Goal: Task Accomplishment & Management: Complete application form

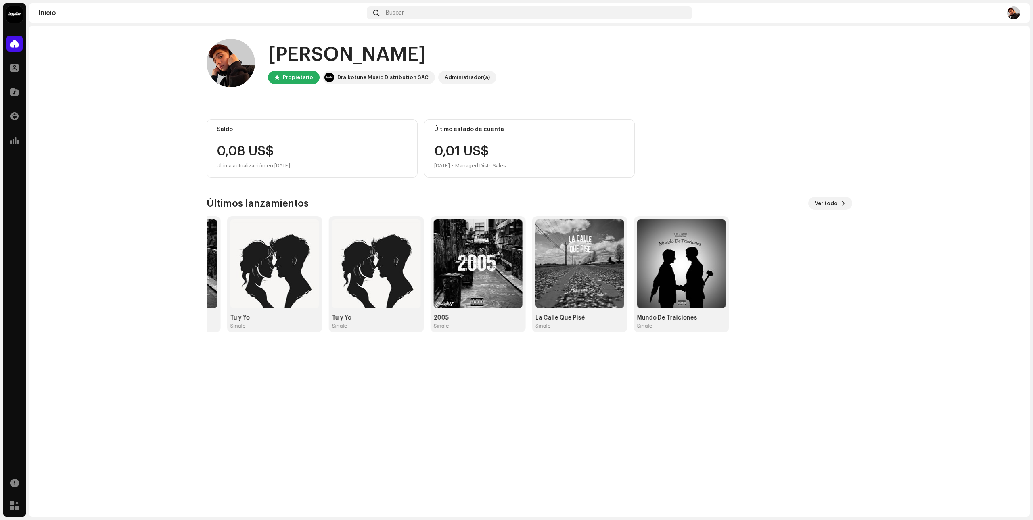
drag, startPoint x: 793, startPoint y: 274, endPoint x: 91, endPoint y: 256, distance: 701.9
click at [95, 257] on home-home "Hola, , [PERSON_NAME] Draikotune Music Distribution SAC Administrador(a) Saldo …" at bounding box center [529, 186] width 1001 height 320
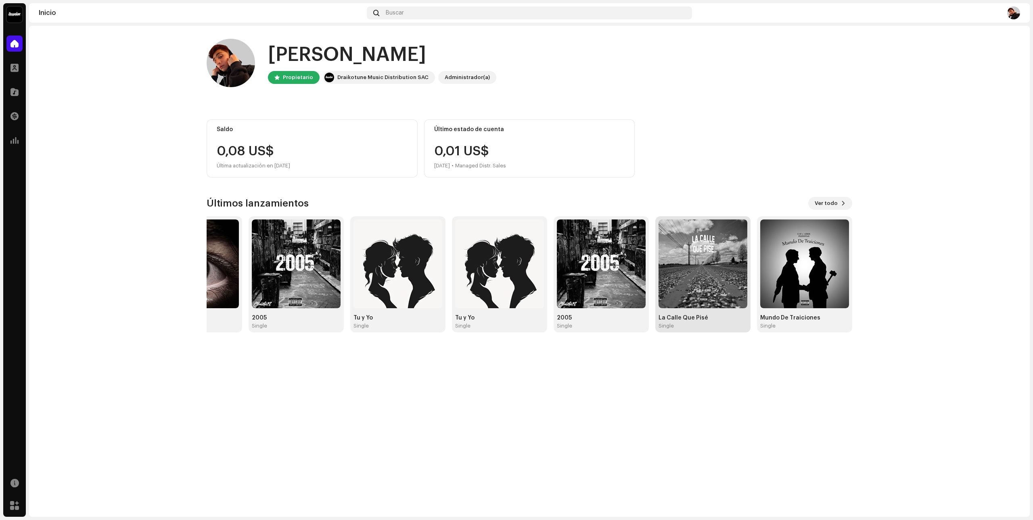
click at [710, 277] on img at bounding box center [703, 264] width 89 height 89
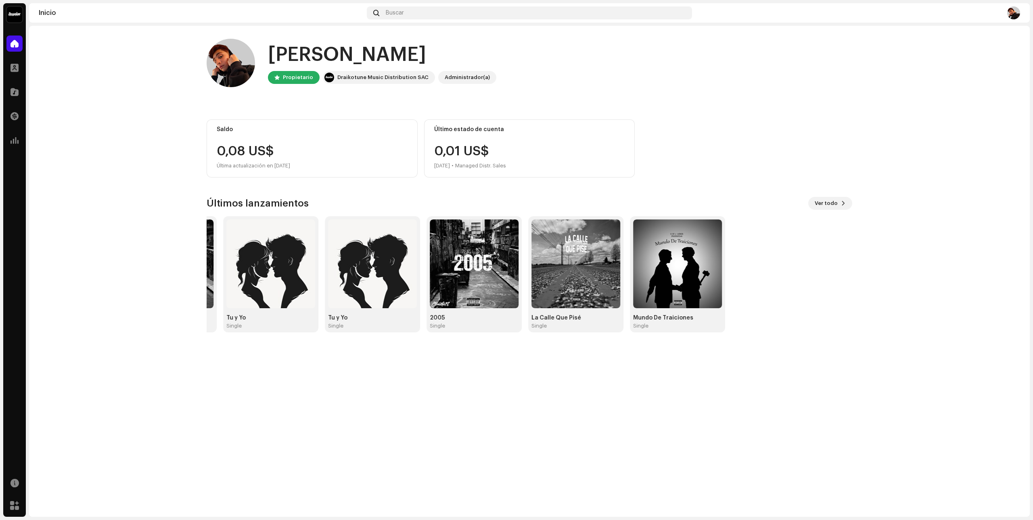
drag, startPoint x: 727, startPoint y: 306, endPoint x: 0, endPoint y: 225, distance: 731.9
click at [0, 225] on div "C-18 Inicio Perfil Catálogo Transacciones Estadísticas Recursos Mercado Inicio …" at bounding box center [516, 260] width 1033 height 520
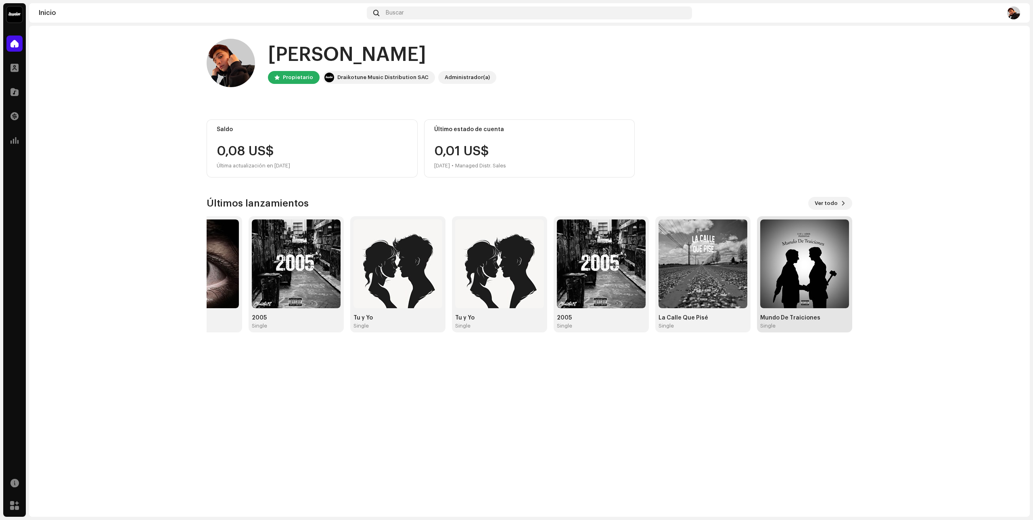
click at [818, 268] on img at bounding box center [805, 264] width 89 height 89
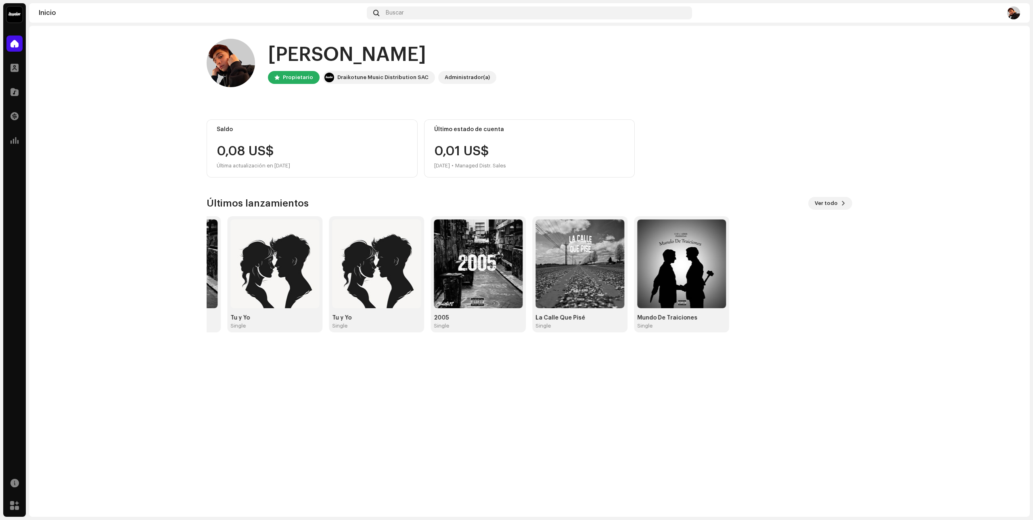
drag, startPoint x: 812, startPoint y: 285, endPoint x: 1, endPoint y: 196, distance: 815.5
click at [0, 198] on div "C-18 Inicio Perfil Catálogo Transacciones Estadísticas Recursos Mercado Inicio …" at bounding box center [516, 260] width 1033 height 520
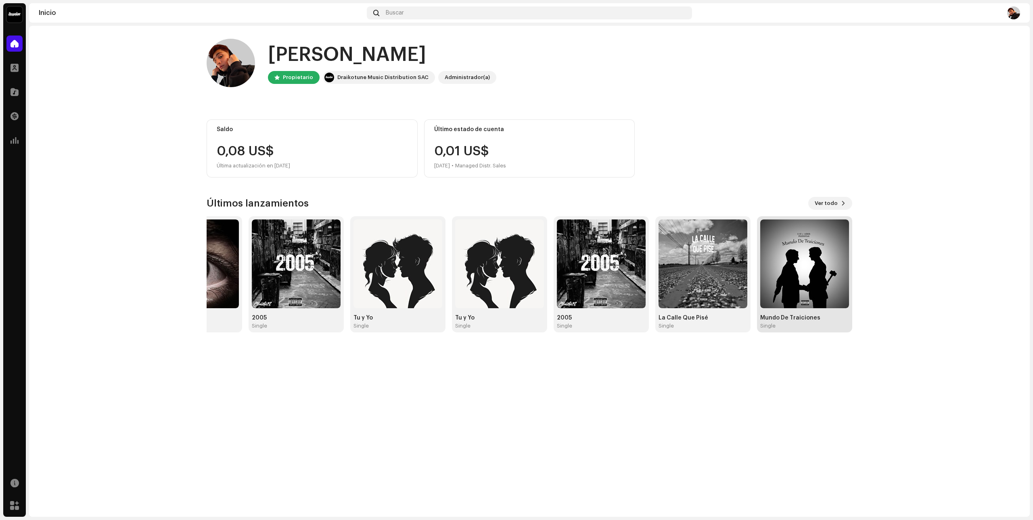
click at [810, 273] on img at bounding box center [805, 264] width 89 height 89
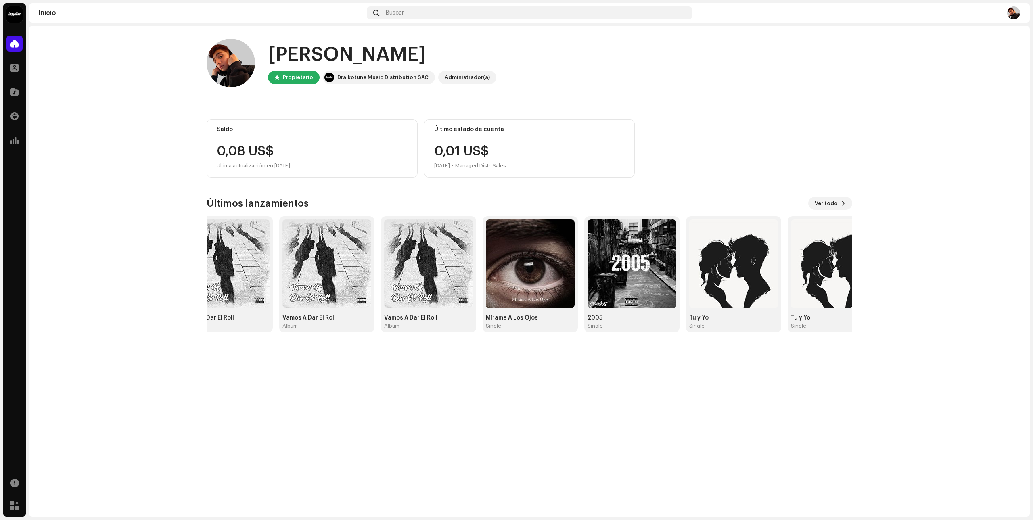
drag, startPoint x: 741, startPoint y: 285, endPoint x: 94, endPoint y: 205, distance: 651.2
click at [94, 205] on home-home "Hola, , [PERSON_NAME] Draikotune Music Distribution SAC Administrador(a) Saldo …" at bounding box center [529, 186] width 1001 height 320
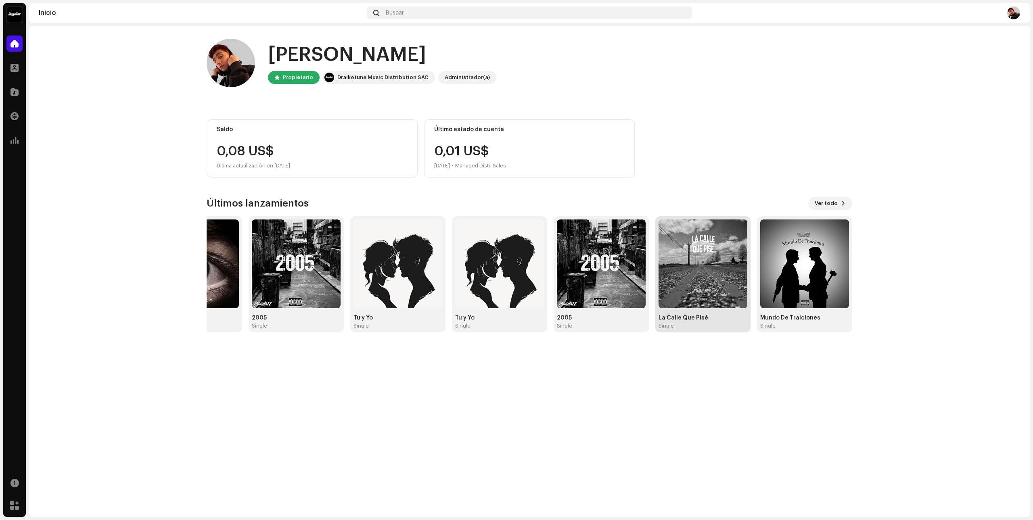
click at [724, 271] on img at bounding box center [703, 264] width 89 height 89
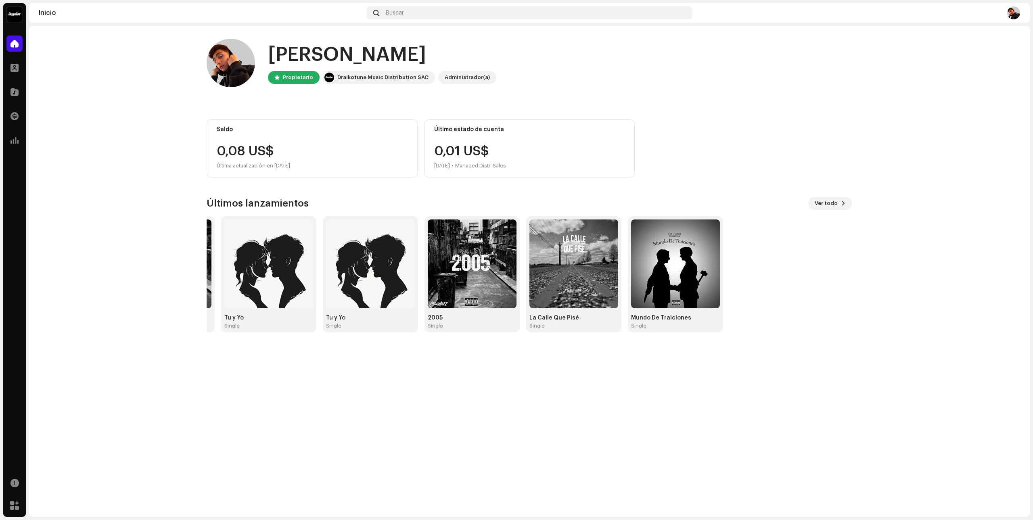
drag, startPoint x: 768, startPoint y: 285, endPoint x: 57, endPoint y: 252, distance: 711.7
click at [0, 262] on div "C-18 Inicio Perfil Catálogo Transacciones Estadísticas Recursos Mercado Inicio …" at bounding box center [516, 260] width 1033 height 520
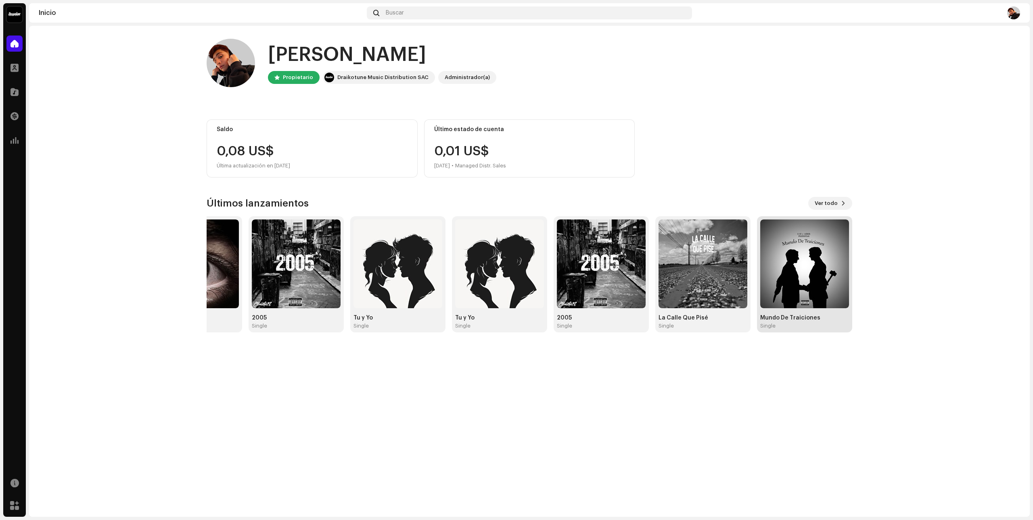
click at [804, 277] on img at bounding box center [805, 264] width 89 height 89
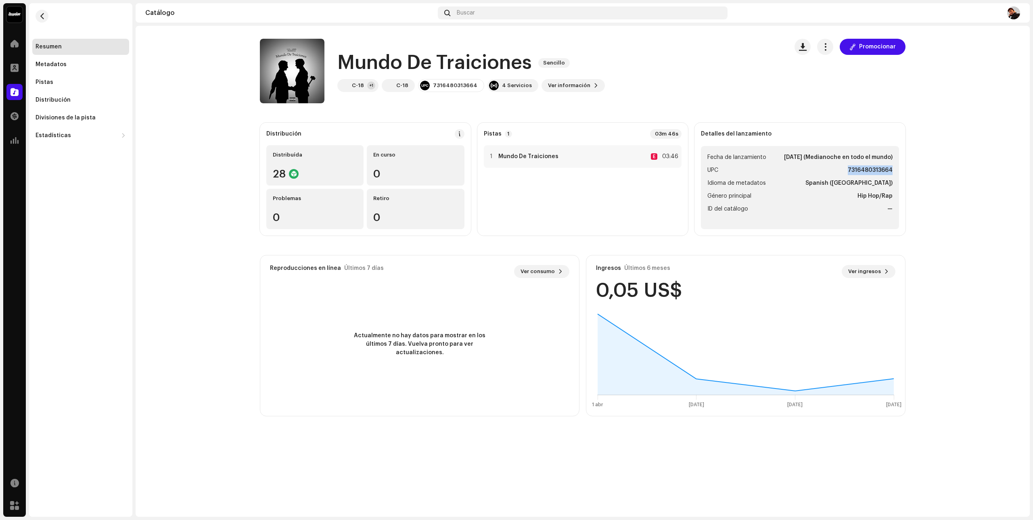
drag, startPoint x: 850, startPoint y: 168, endPoint x: 895, endPoint y: 166, distance: 44.8
click at [895, 166] on ul "Fecha de lanzamiento [DATE] (Medianoche en todo el mundo) UPC 7316480313664 Idi…" at bounding box center [800, 187] width 198 height 83
copy strong "7316480313664"
click at [564, 82] on span "Ver información" at bounding box center [569, 86] width 42 height 16
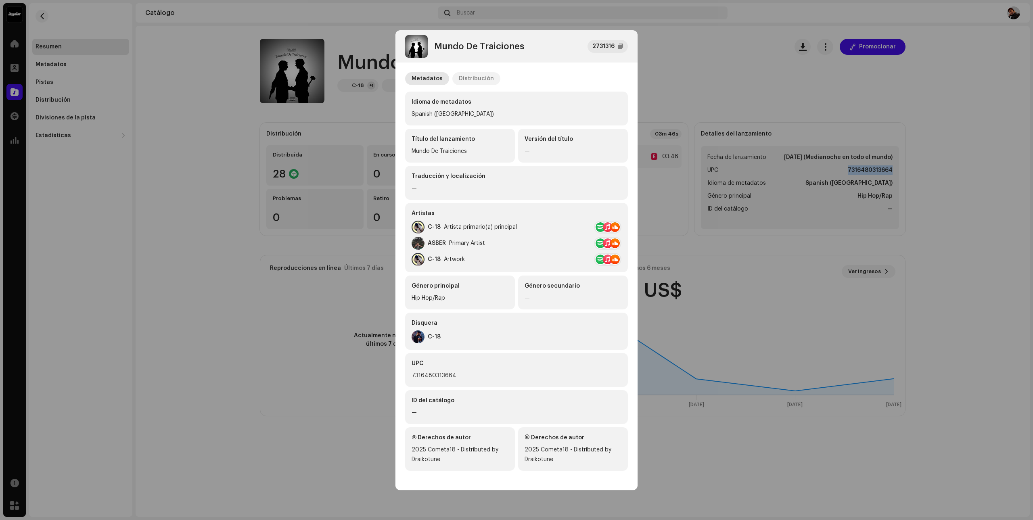
click at [471, 80] on div "Distribución" at bounding box center [476, 78] width 35 height 13
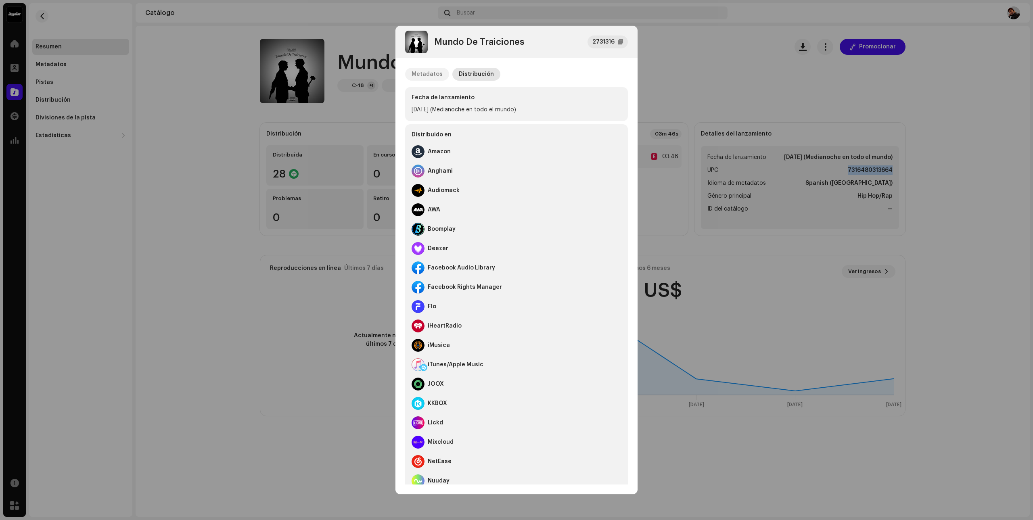
click at [432, 73] on div "Metadatos" at bounding box center [427, 74] width 31 height 13
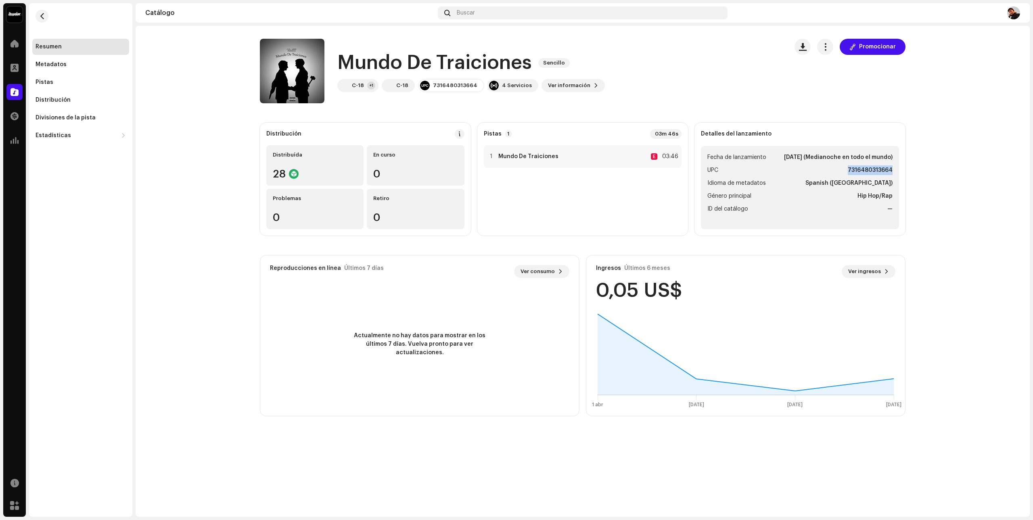
click at [693, 57] on div "Mundo De Traiciones 2731316 Metadatos Distribución Idioma de metadatos Spanish …" at bounding box center [516, 260] width 1033 height 520
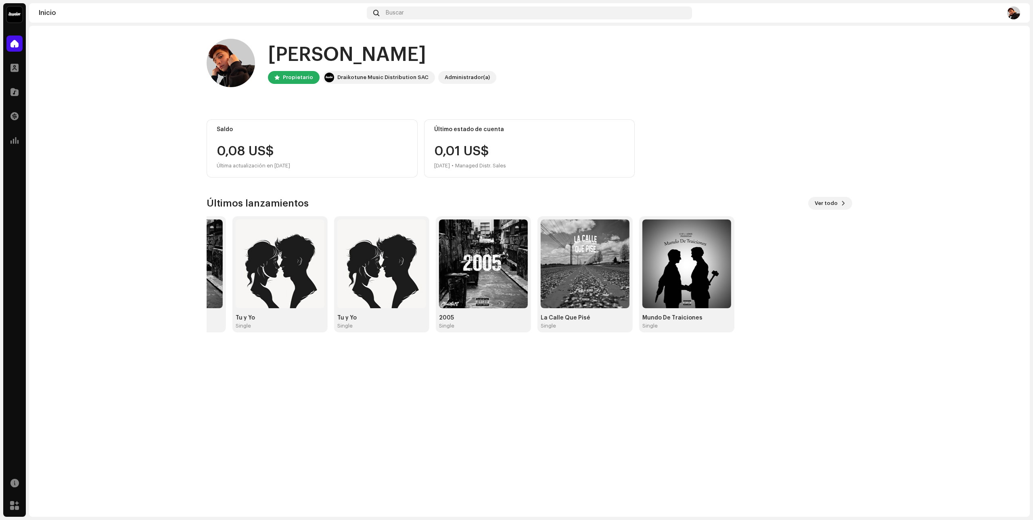
drag, startPoint x: 670, startPoint y: 272, endPoint x: 197, endPoint y: 220, distance: 476.0
click at [194, 222] on div "Hola, , [PERSON_NAME] Draikotune Music Distribution SAC Administrador(a) Saldo …" at bounding box center [530, 186] width 672 height 320
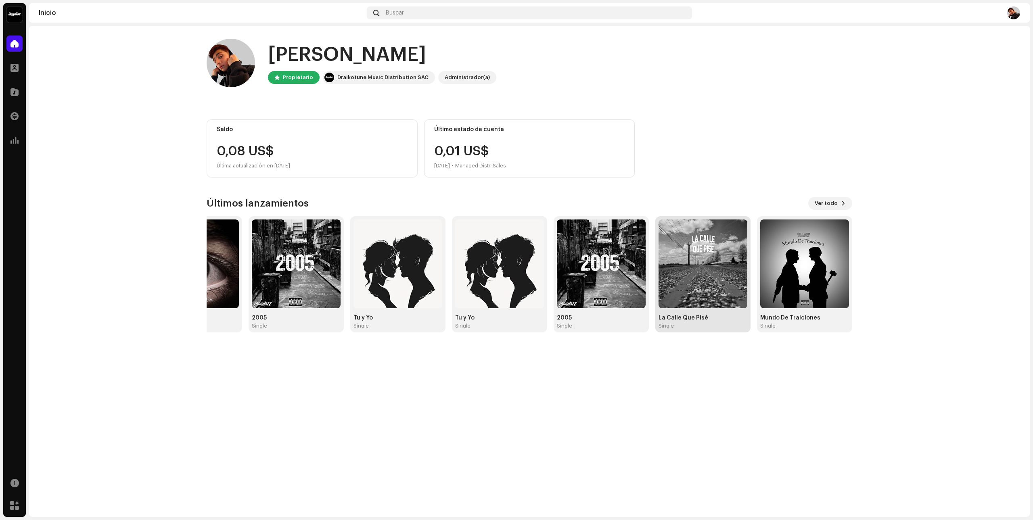
click at [714, 293] on img at bounding box center [703, 264] width 89 height 89
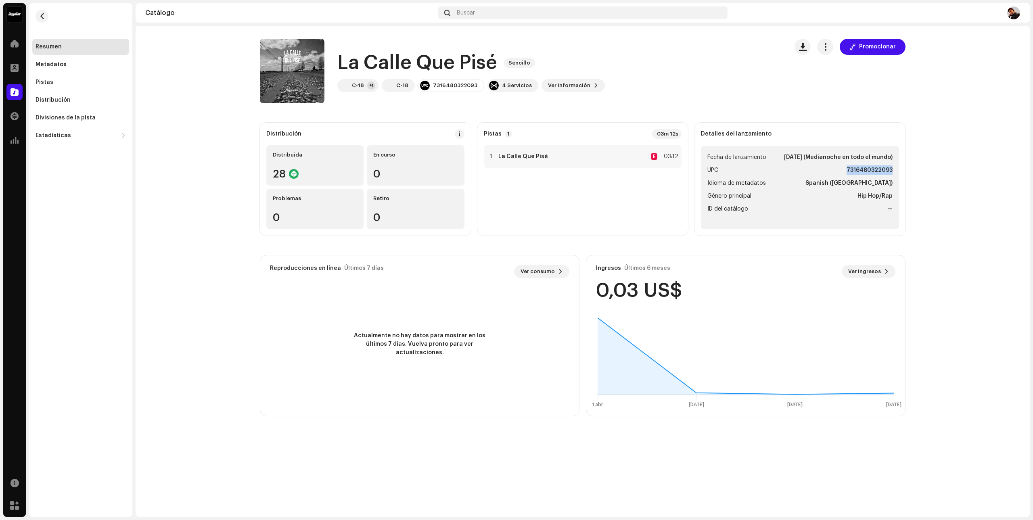
drag, startPoint x: 849, startPoint y: 170, endPoint x: 894, endPoint y: 168, distance: 45.6
click at [894, 168] on ul "Fecha de lanzamiento [DATE] (Medianoche en todo el mundo) UPC 7316480322093 Idi…" at bounding box center [800, 187] width 198 height 83
copy strong "7316480322093"
click at [43, 16] on span "button" at bounding box center [42, 16] width 6 height 6
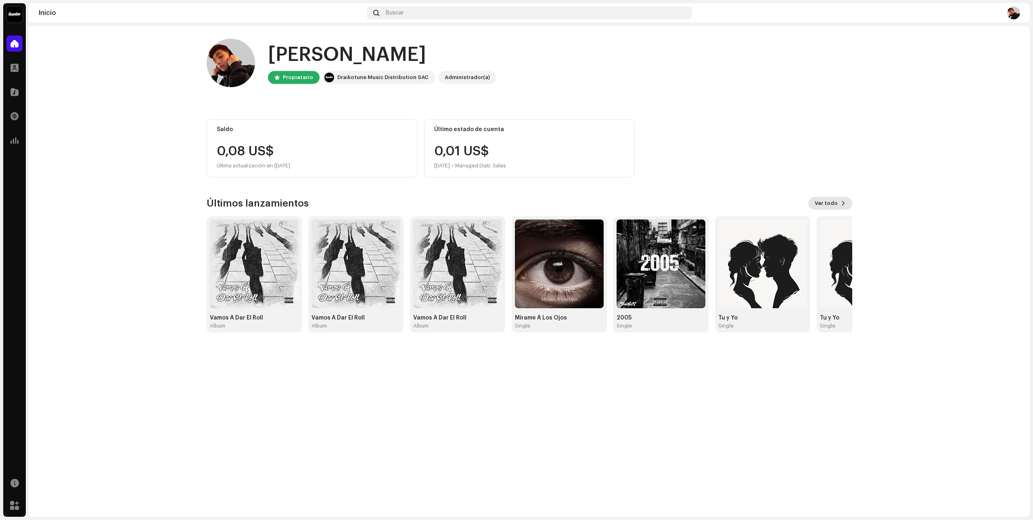
click at [834, 207] on span "Ver todo" at bounding box center [826, 203] width 23 height 16
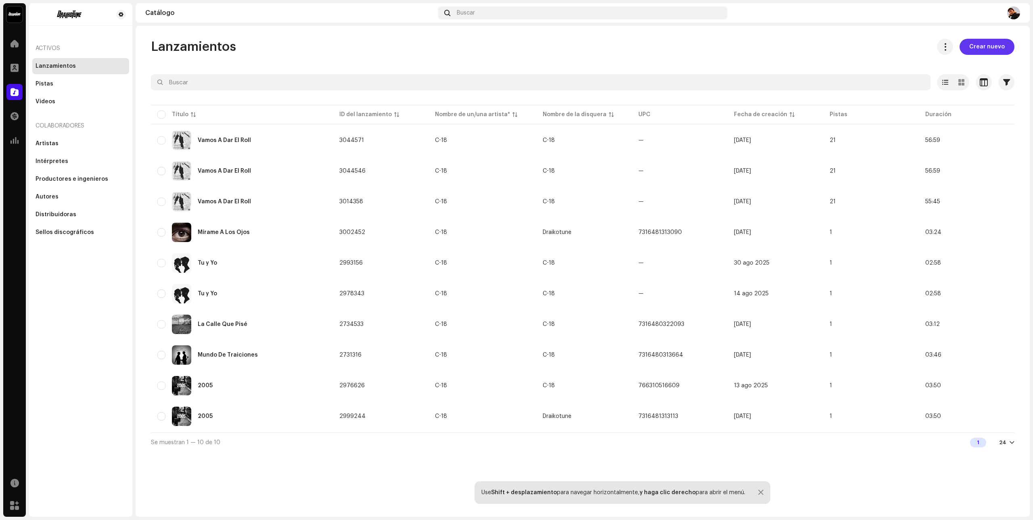
click at [994, 48] on span "Crear nuevo" at bounding box center [988, 47] width 36 height 16
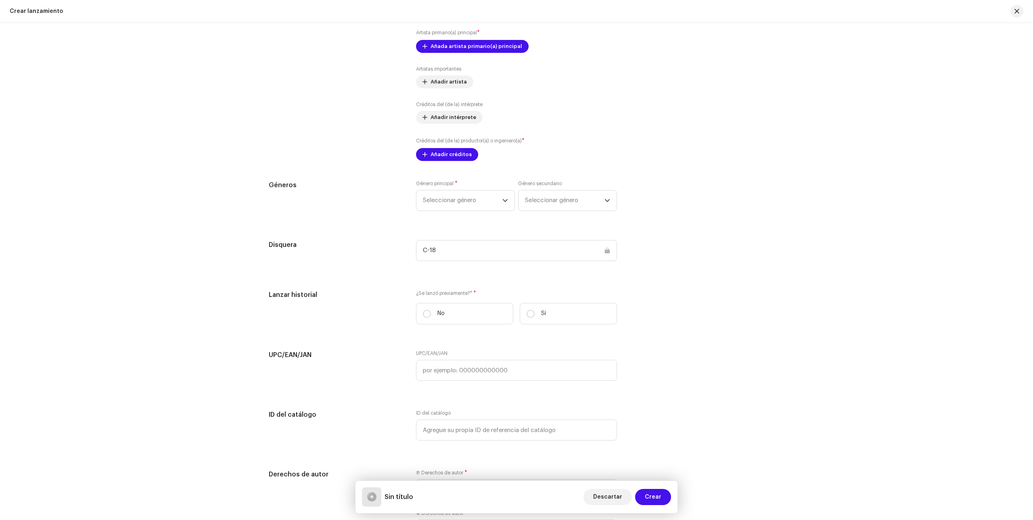
scroll to position [698, 0]
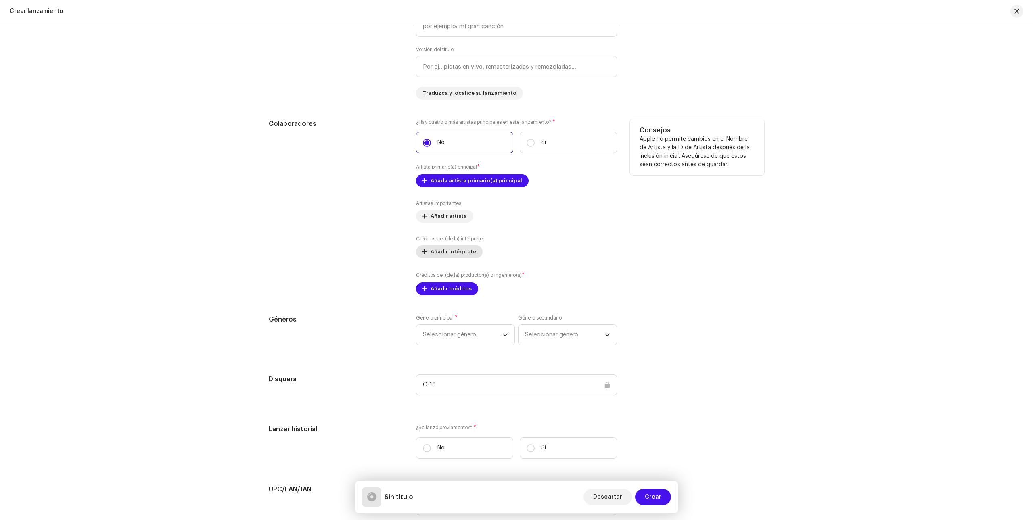
click at [438, 256] on span "Añadir intérprete" at bounding box center [454, 252] width 46 height 16
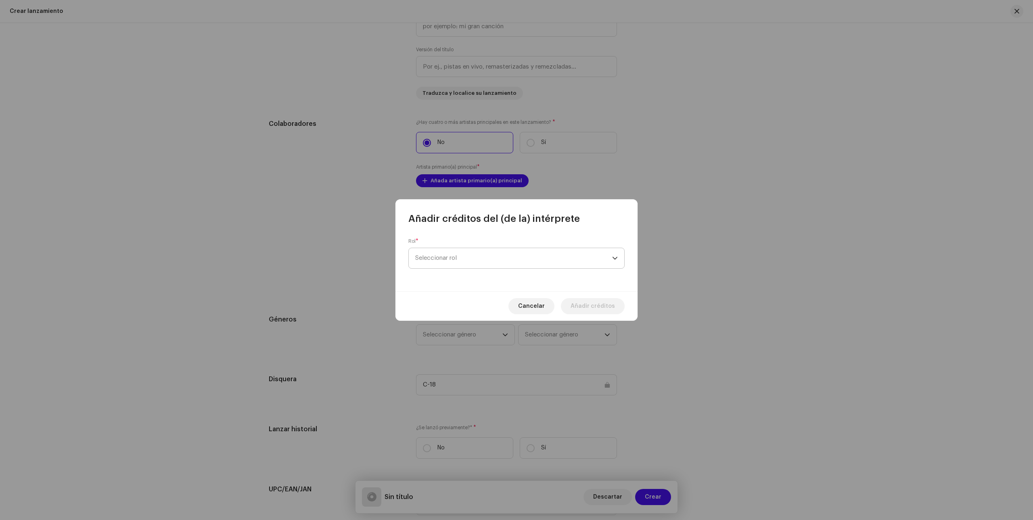
drag, startPoint x: 492, startPoint y: 258, endPoint x: 486, endPoint y: 259, distance: 5.7
click at [492, 258] on span "Seleccionar rol" at bounding box center [513, 258] width 197 height 20
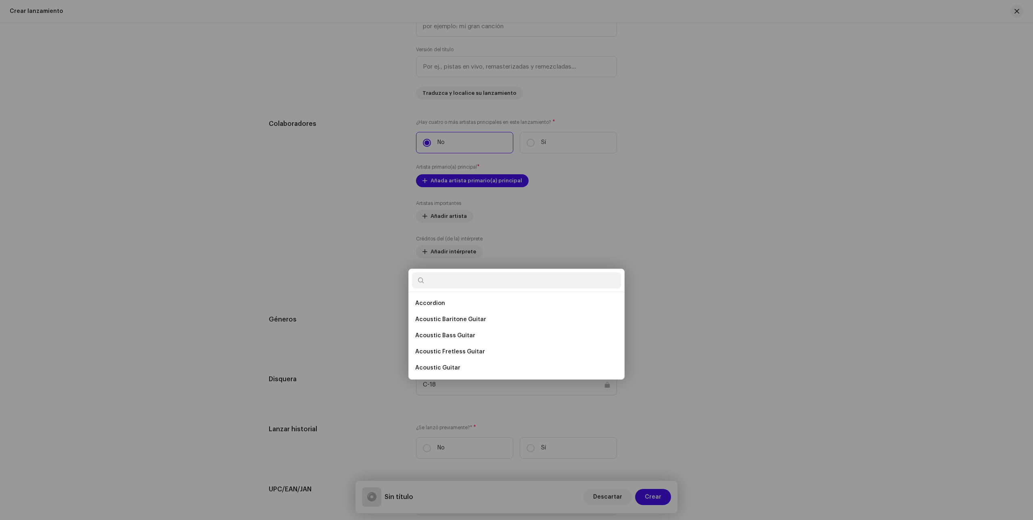
click at [683, 226] on div "Añadir créditos del (de la) intérprete Rol * Seleccionar rol Cancelar Añadir cr…" at bounding box center [516, 260] width 1033 height 520
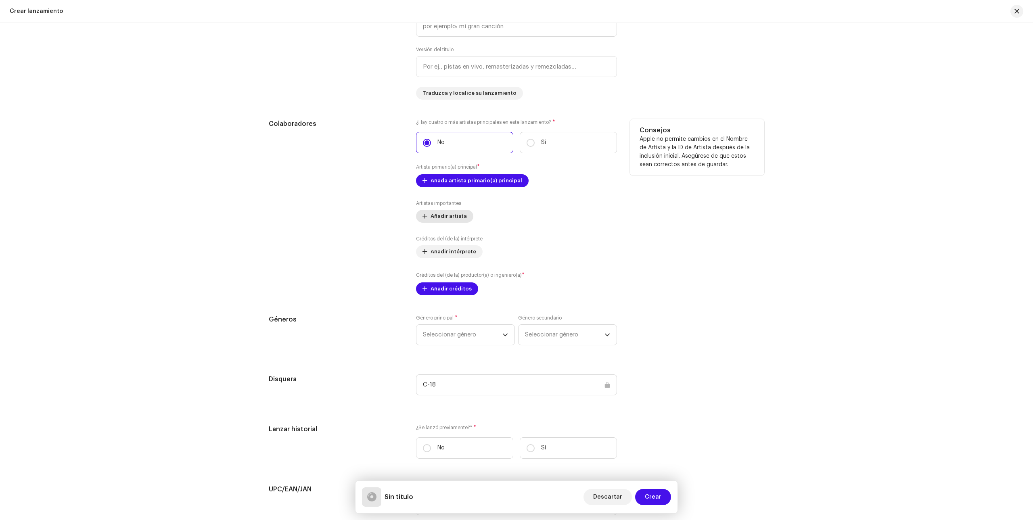
click at [442, 217] on span "Añadir artista" at bounding box center [449, 216] width 36 height 16
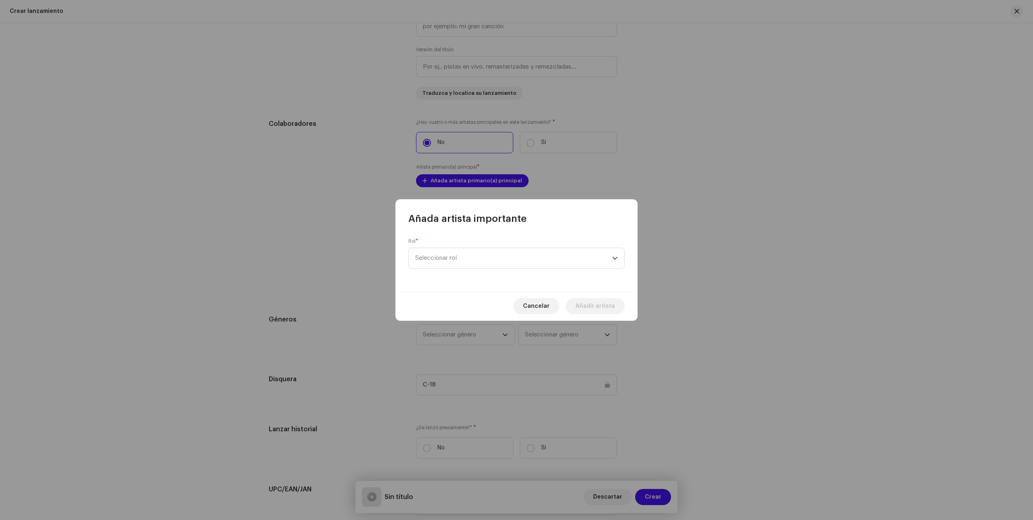
drag, startPoint x: 545, startPoint y: 304, endPoint x: 524, endPoint y: 267, distance: 43.0
click at [545, 302] on div "Cancelar Añadir artista" at bounding box center [517, 305] width 242 height 29
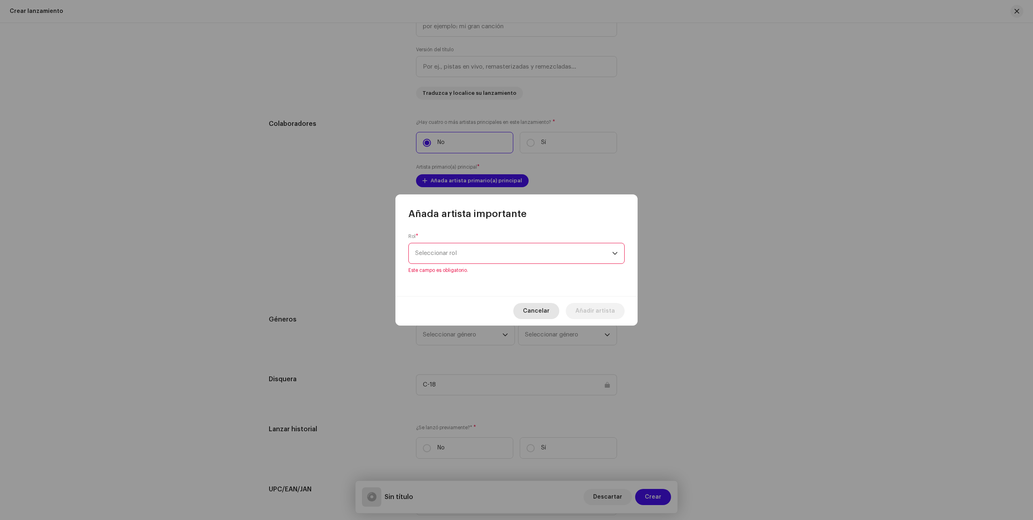
drag, startPoint x: 534, startPoint y: 312, endPoint x: 535, endPoint y: 271, distance: 40.8
click at [535, 305] on span "Cancelar" at bounding box center [536, 311] width 27 height 16
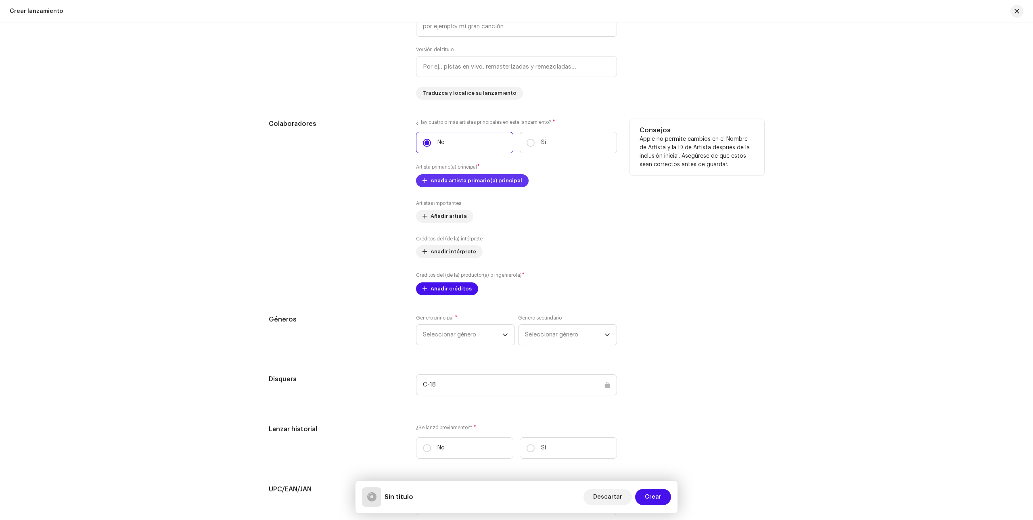
click at [472, 182] on span "Añada artista primario(a) principal" at bounding box center [477, 181] width 92 height 16
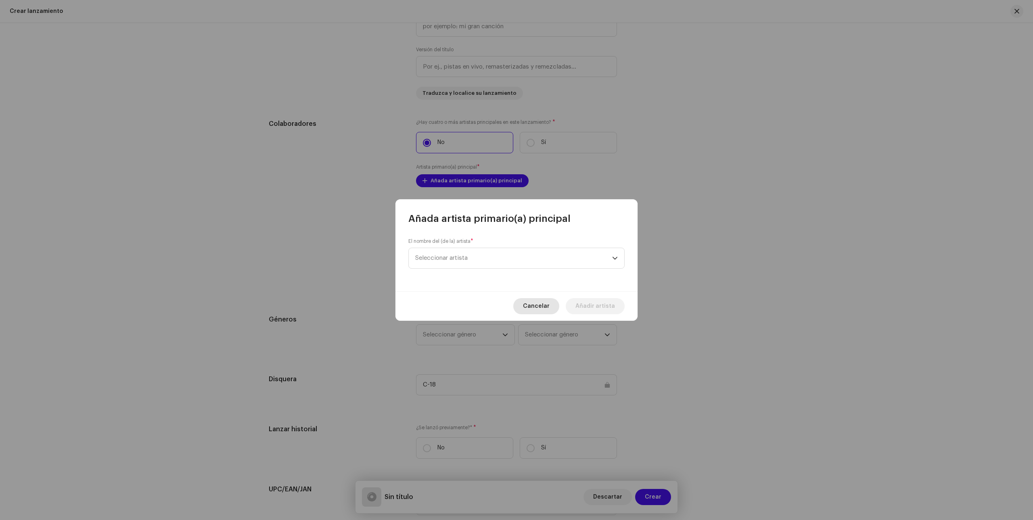
click at [541, 307] on span "Cancelar" at bounding box center [536, 306] width 27 height 16
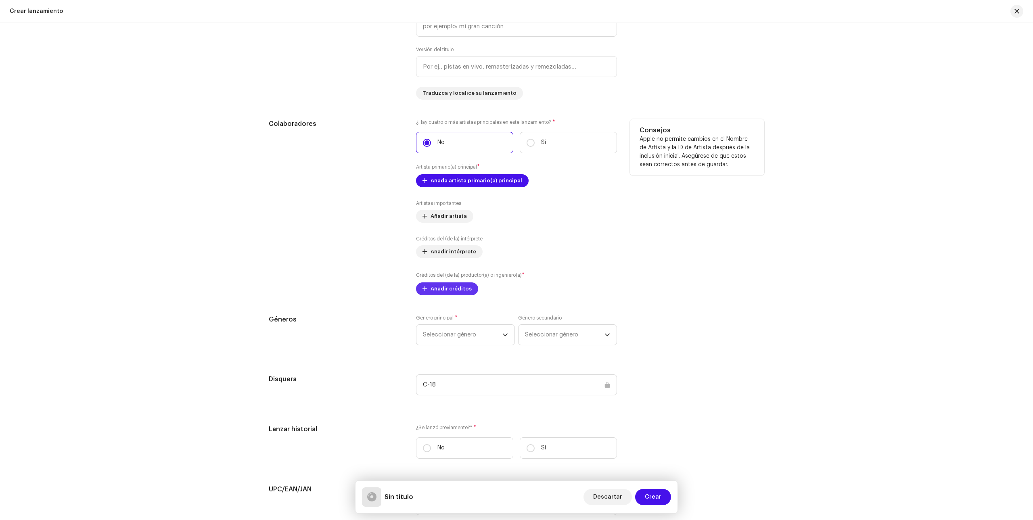
click at [460, 291] on span "Añadir créditos" at bounding box center [451, 289] width 41 height 16
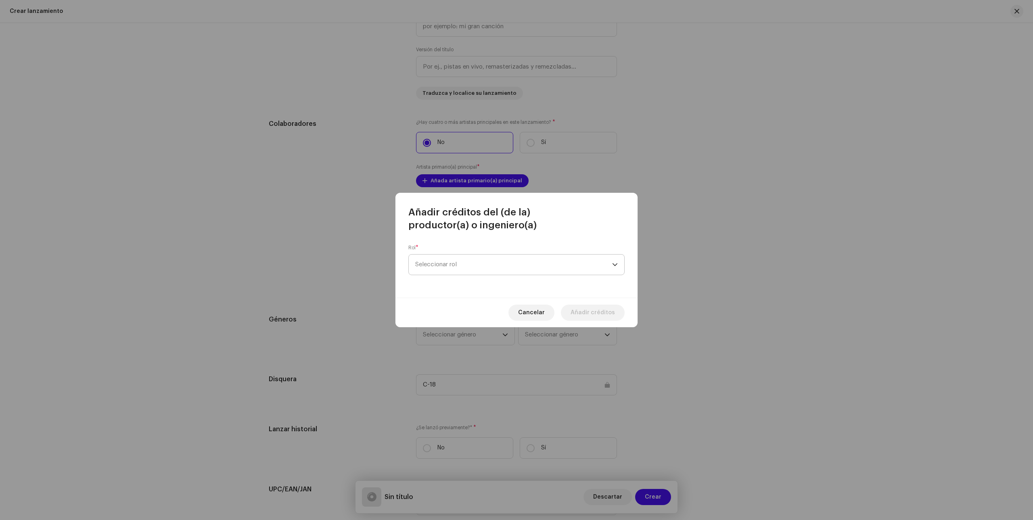
click at [517, 269] on span "Seleccionar rol" at bounding box center [513, 265] width 197 height 20
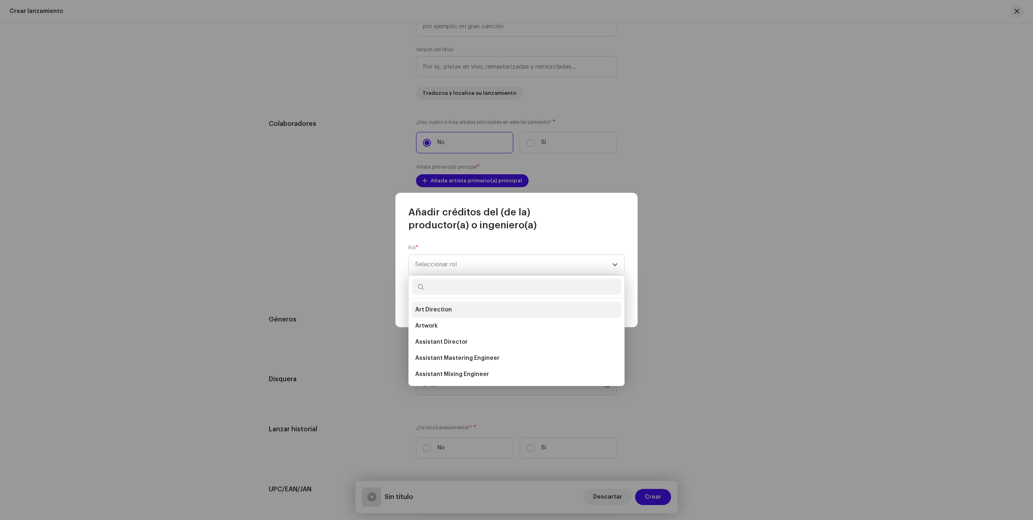
click at [486, 318] on li "Artwork" at bounding box center [516, 326] width 209 height 16
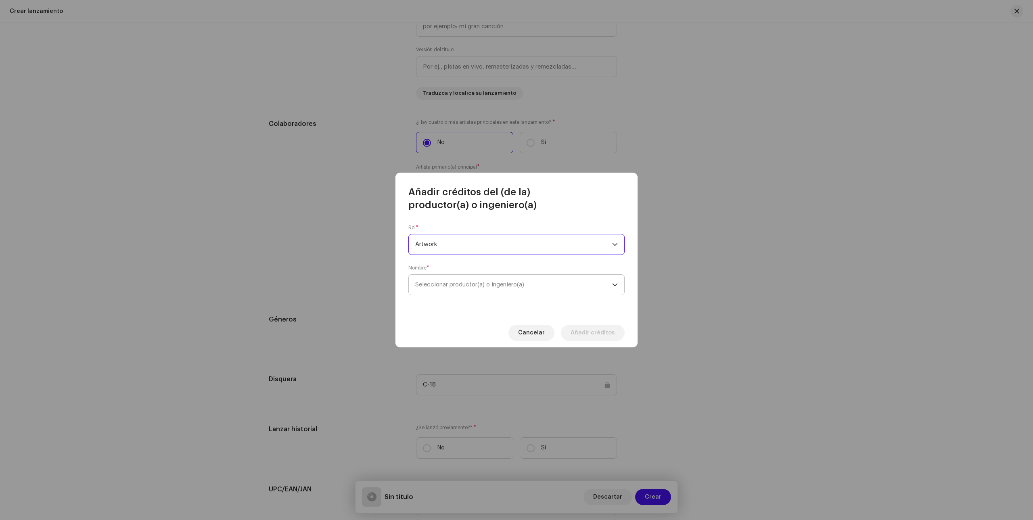
click at [531, 289] on span "Seleccionar productor(a) o ingeniero(a)" at bounding box center [513, 285] width 197 height 20
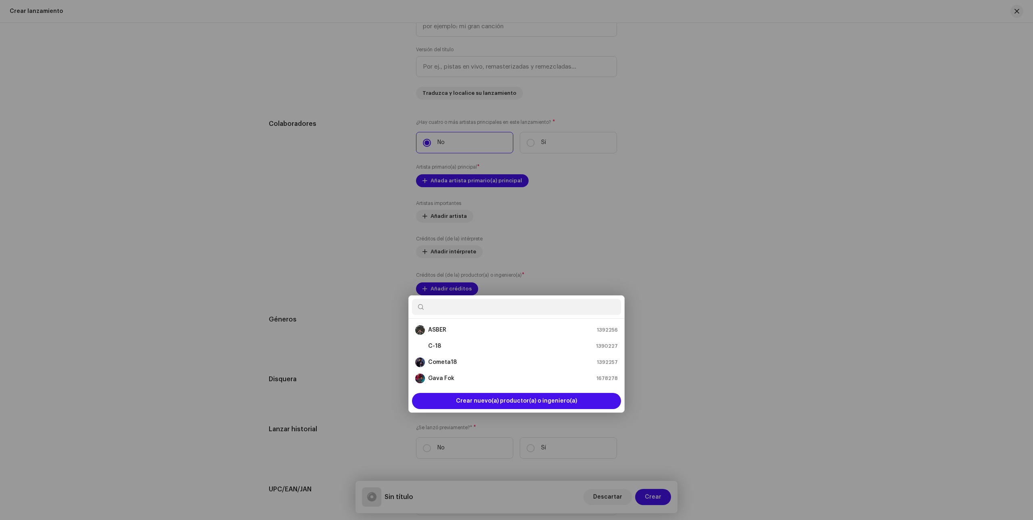
click at [729, 327] on div "Añadir créditos del (de la) productor(a) o ingeniero(a) Rol * Artwork Nombre * …" at bounding box center [516, 260] width 1033 height 520
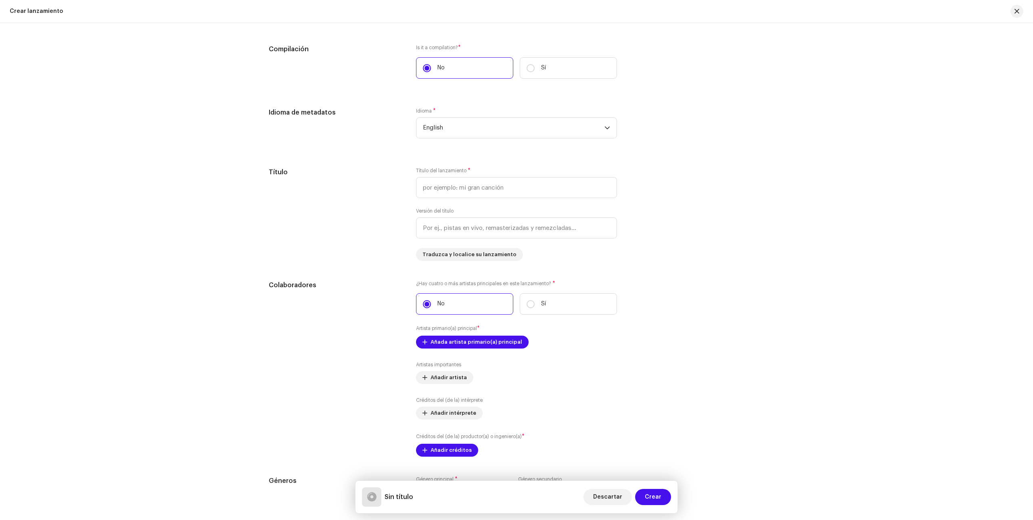
scroll to position [456, 0]
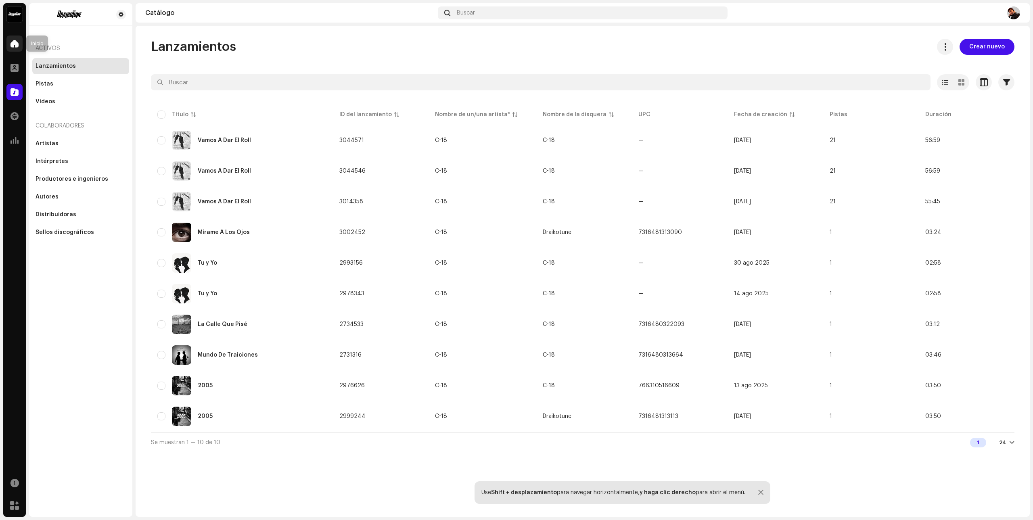
click at [20, 44] on div at bounding box center [14, 44] width 16 height 16
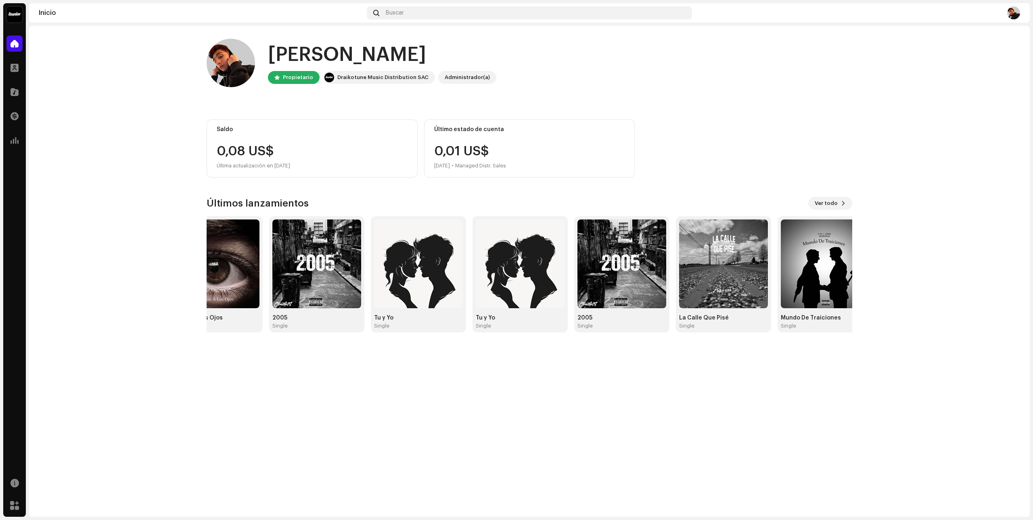
drag, startPoint x: 414, startPoint y: 247, endPoint x: 0, endPoint y: 215, distance: 415.5
click at [0, 215] on div "C-18 Inicio Perfil Catálogo Transacciones Estadísticas Recursos Mercado Inicio …" at bounding box center [516, 260] width 1033 height 520
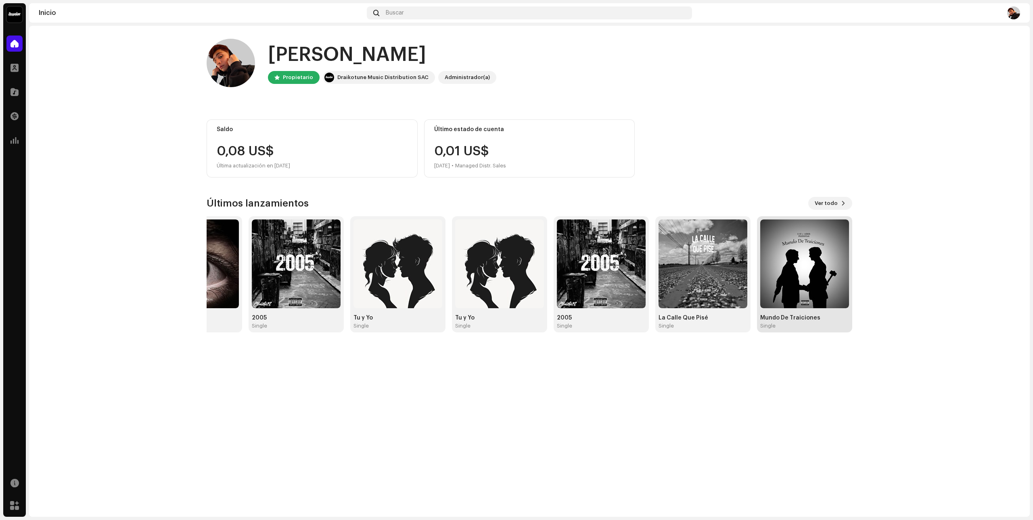
click at [813, 303] on img at bounding box center [805, 264] width 89 height 89
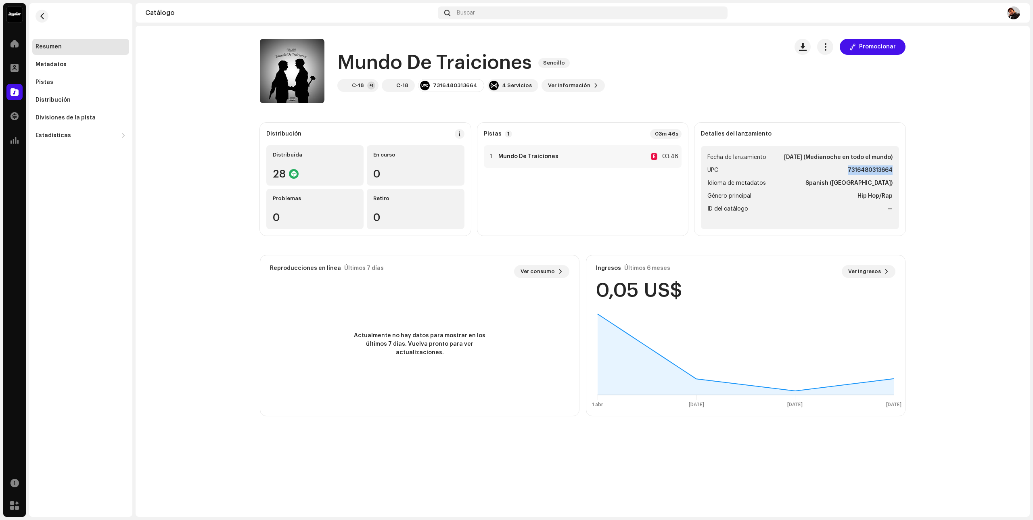
drag, startPoint x: 850, startPoint y: 169, endPoint x: 893, endPoint y: 172, distance: 42.5
click at [893, 172] on strong "7316480313664" at bounding box center [870, 171] width 45 height 10
copy strong "7316480313664"
click at [44, 13] on span "button" at bounding box center [42, 16] width 6 height 6
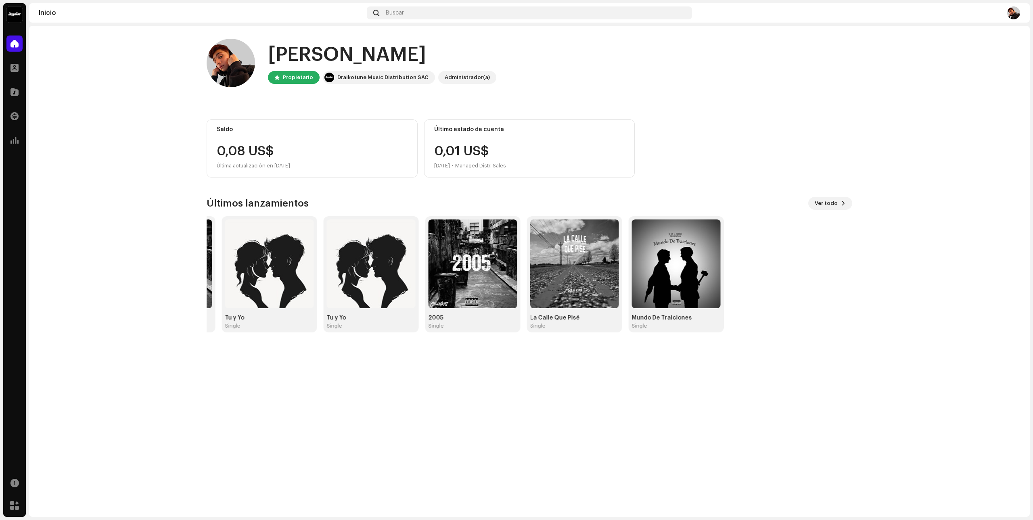
drag, startPoint x: 822, startPoint y: 279, endPoint x: 147, endPoint y: 255, distance: 674.6
click at [100, 257] on home-home "Hola, , [PERSON_NAME] Draikotune Music Distribution SAC Administrador(a) Saldo …" at bounding box center [529, 186] width 1001 height 320
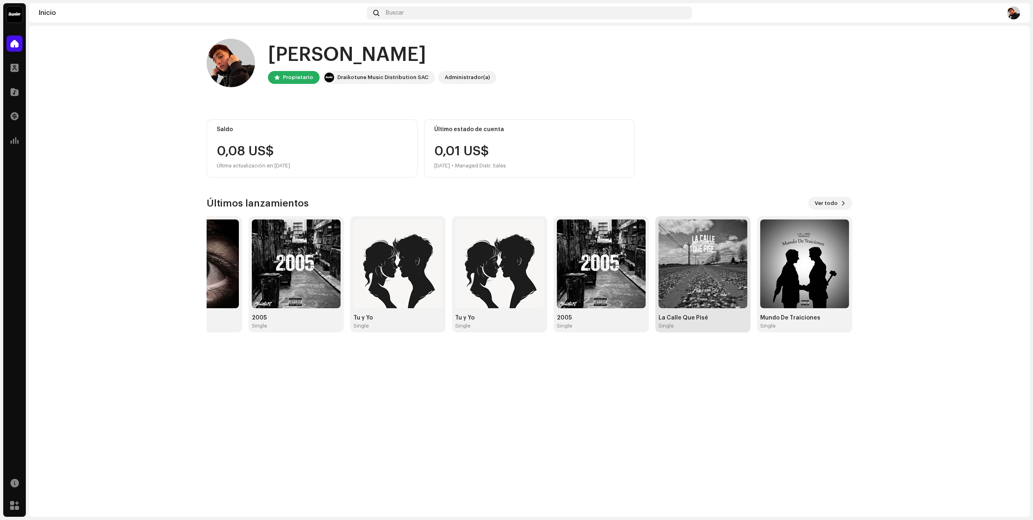
click at [681, 302] on img at bounding box center [703, 264] width 89 height 89
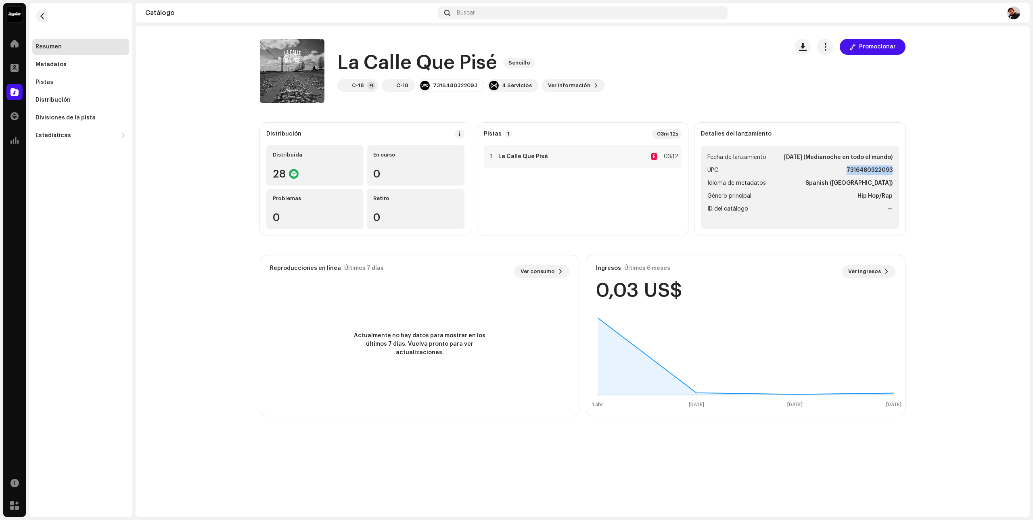
drag, startPoint x: 849, startPoint y: 169, endPoint x: 895, endPoint y: 175, distance: 46.8
click at [895, 175] on ul "Fecha de lanzamiento [DATE] (Medianoche en todo el mundo) UPC 7316480322093 Idi…" at bounding box center [800, 187] width 198 height 83
copy strong "7316480322093"
click at [810, 47] on button "button" at bounding box center [803, 47] width 16 height 16
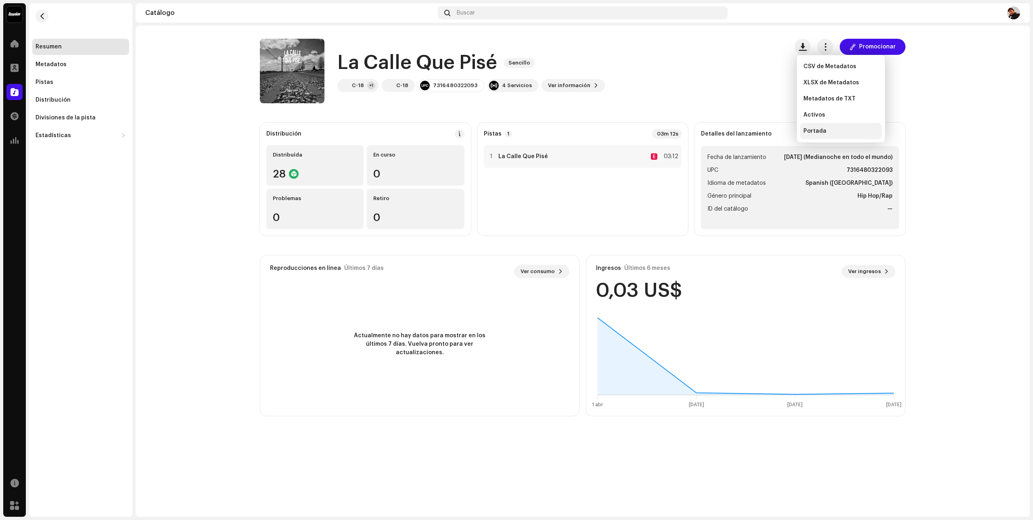
click at [827, 126] on div "Portada" at bounding box center [842, 131] width 82 height 16
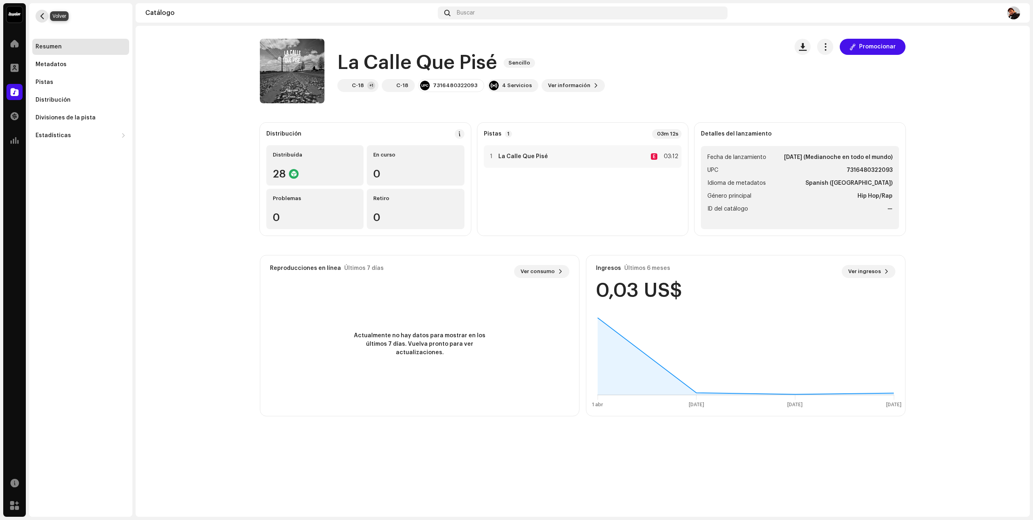
click at [41, 19] on span "button" at bounding box center [42, 16] width 6 height 6
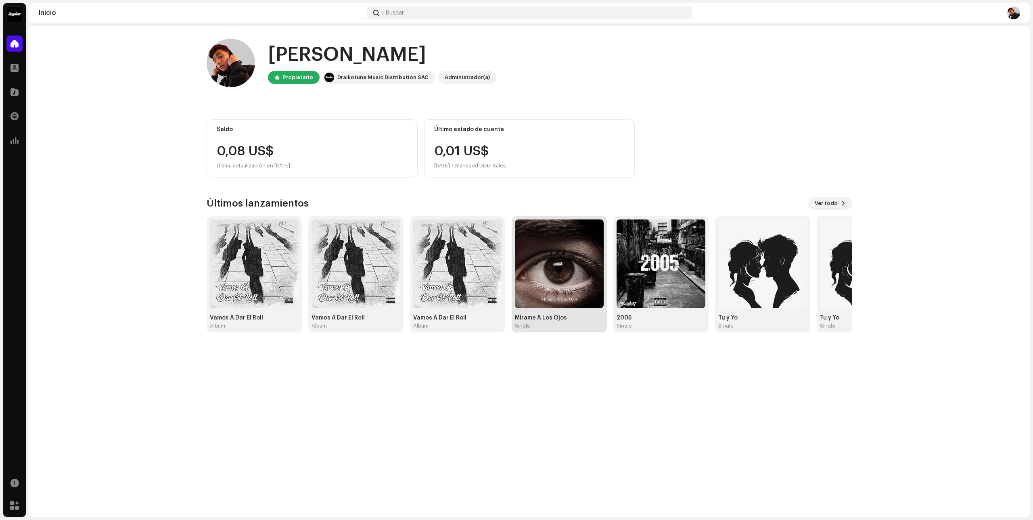
click at [574, 283] on img at bounding box center [559, 264] width 89 height 89
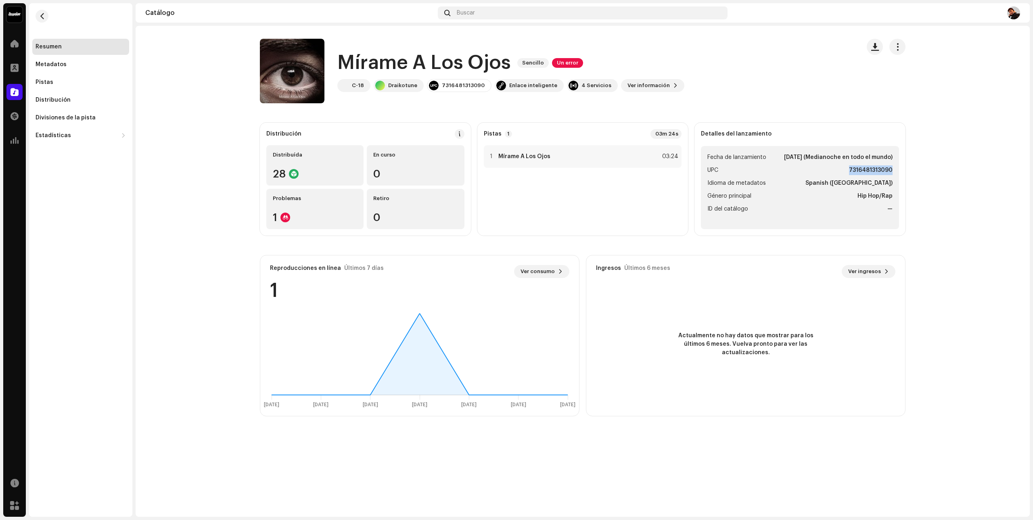
drag, startPoint x: 851, startPoint y: 169, endPoint x: 893, endPoint y: 170, distance: 42.0
click at [893, 170] on strong "7316481313090" at bounding box center [871, 171] width 44 height 10
copy strong "7316481313090"
